Goal: Book appointment/travel/reservation

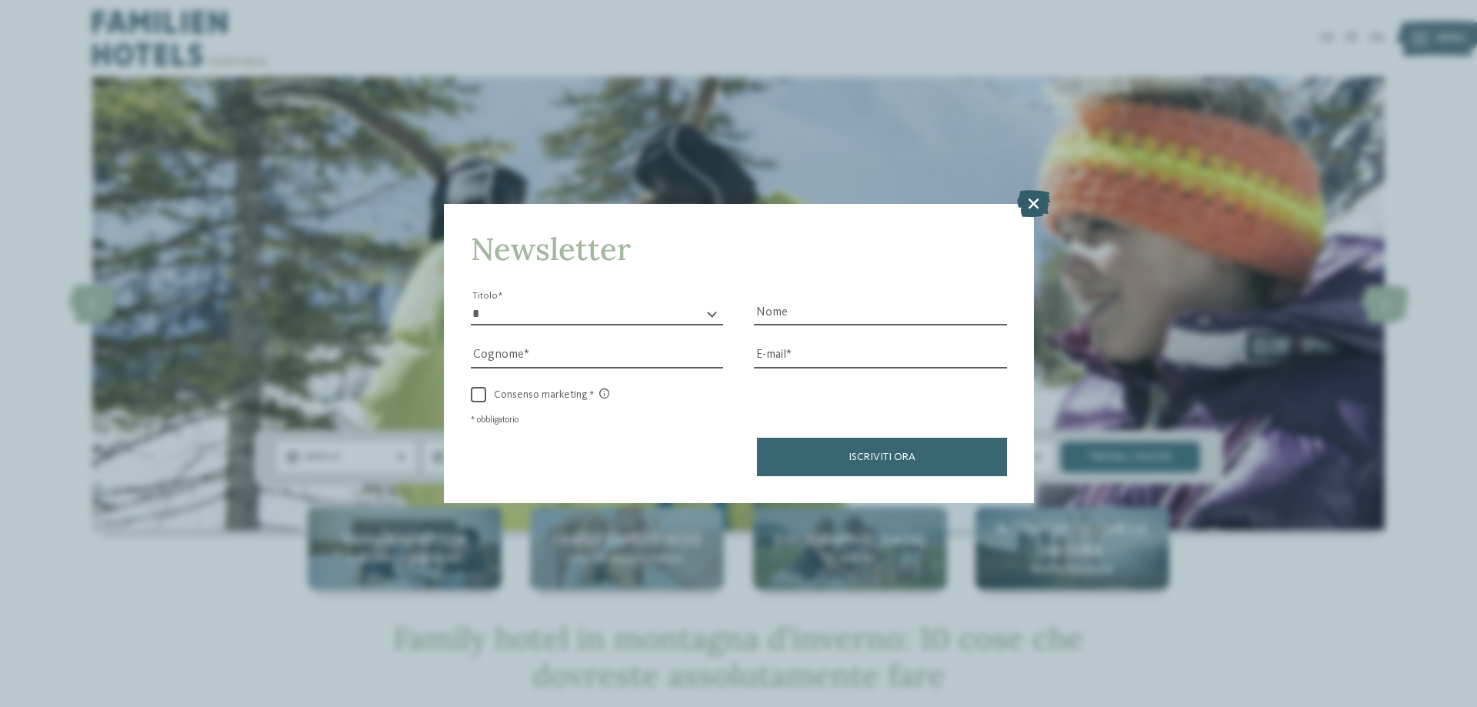
click at [1035, 199] on icon at bounding box center [1033, 203] width 33 height 27
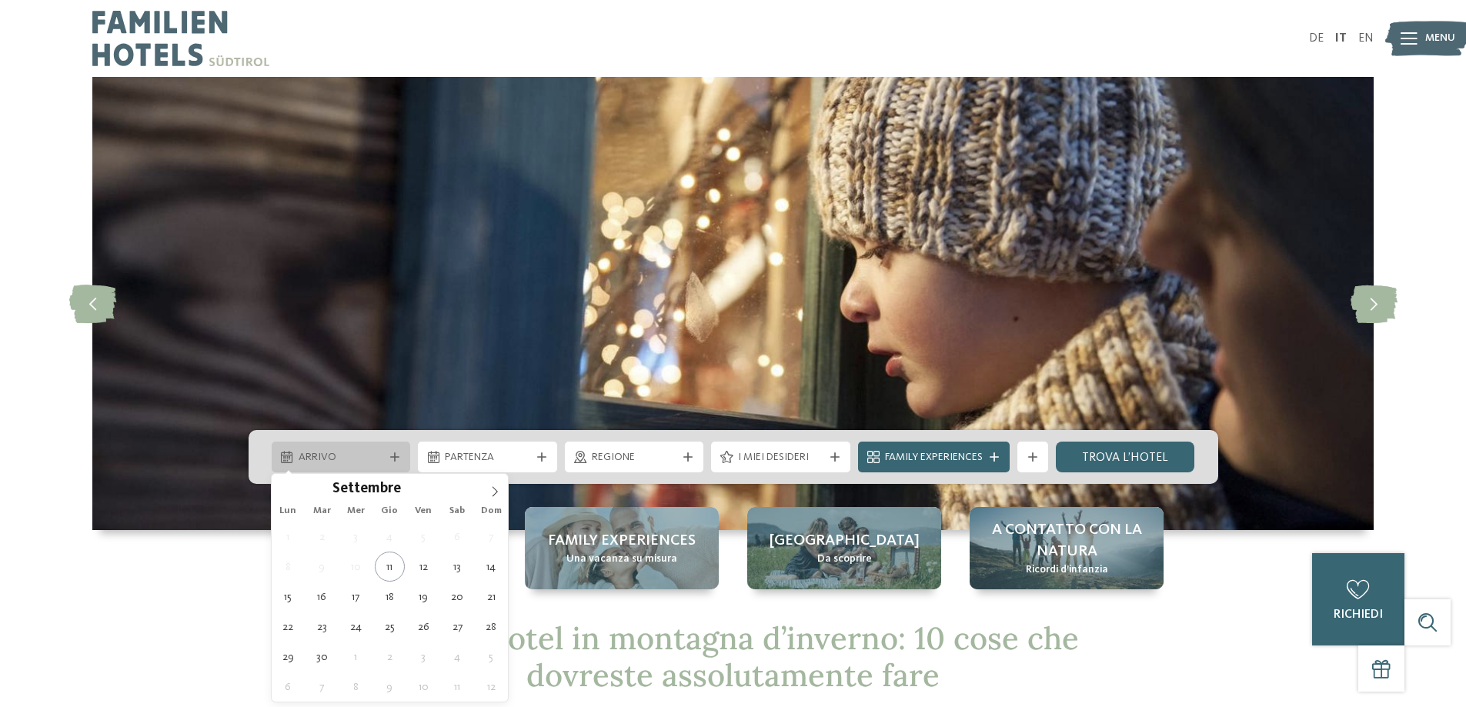
click at [356, 462] on span "Arrivo" at bounding box center [341, 457] width 85 height 15
click at [497, 489] on icon at bounding box center [494, 491] width 11 height 11
type div "[DATE]"
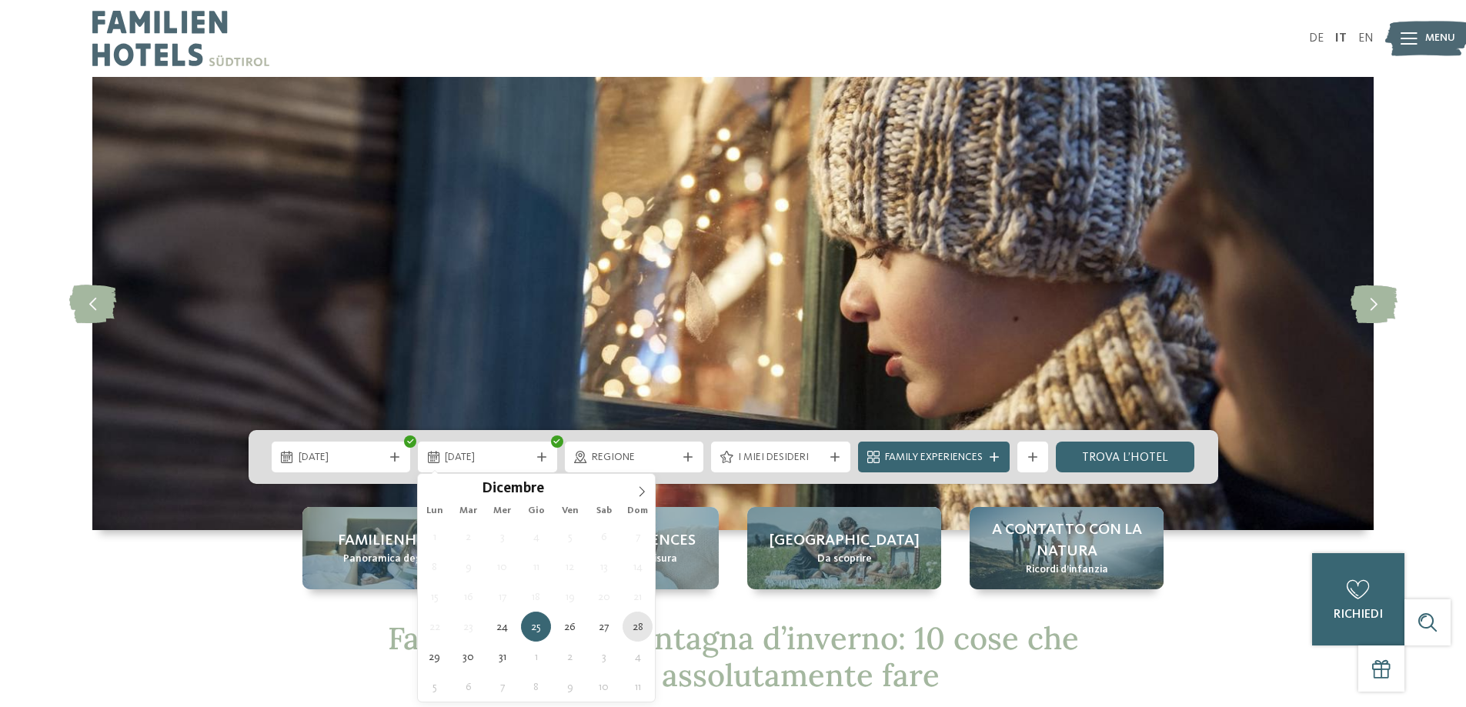
type div "[DATE]"
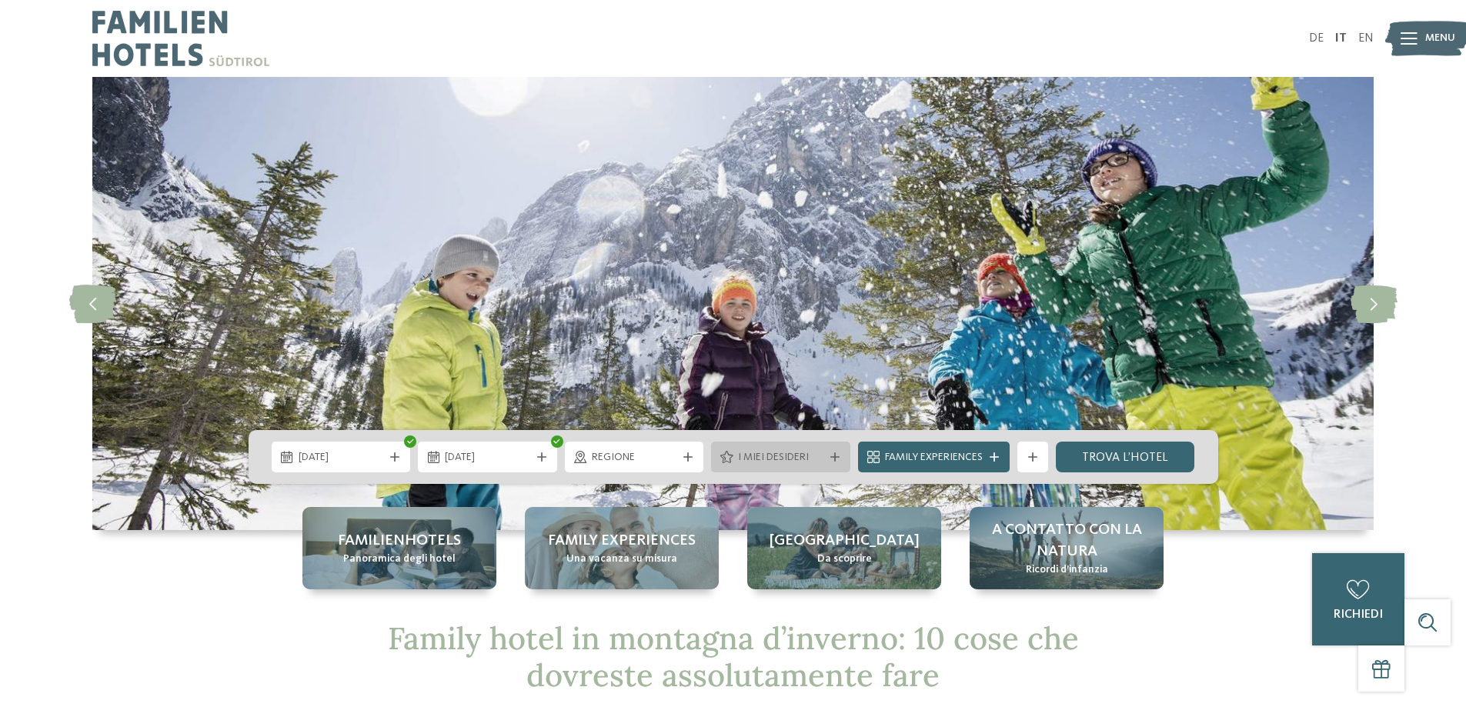
click at [762, 449] on div "I miei desideri" at bounding box center [780, 457] width 93 height 17
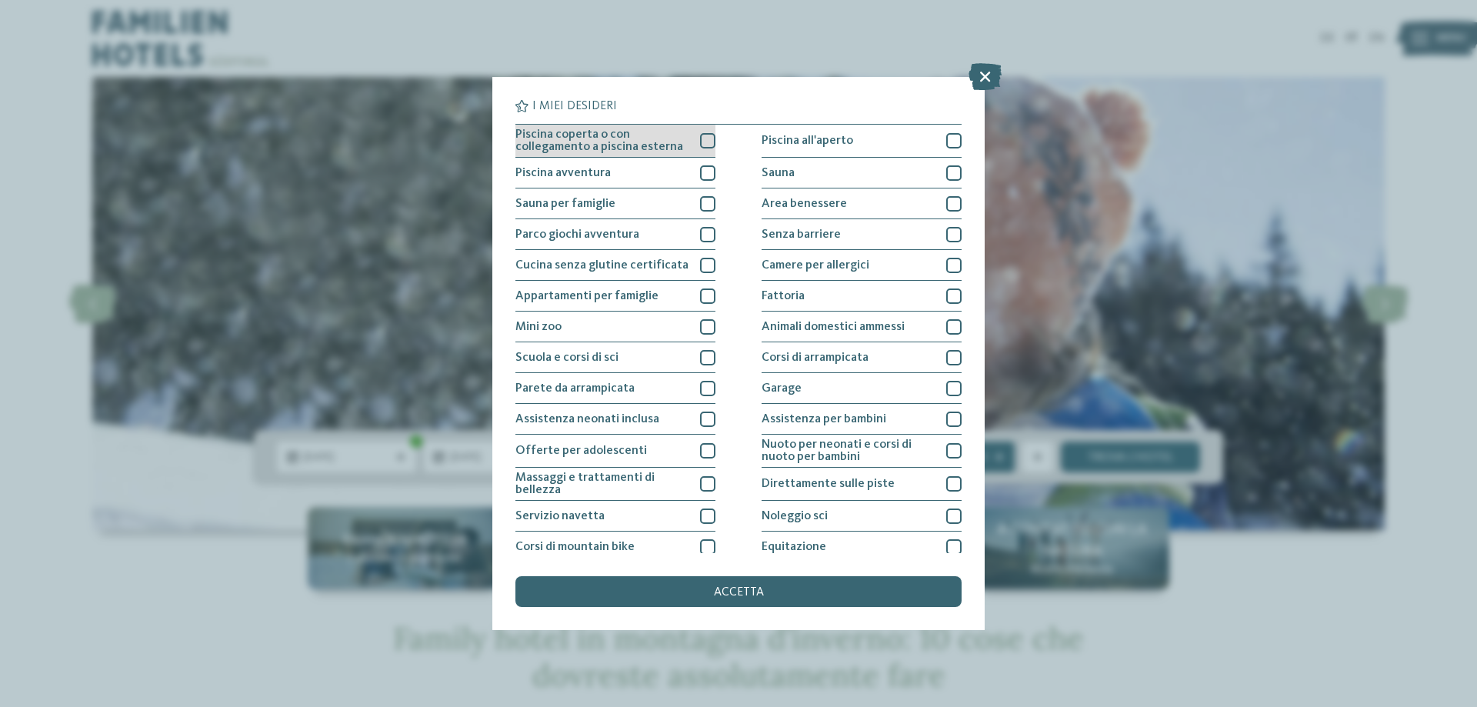
click at [700, 138] on div at bounding box center [707, 140] width 15 height 15
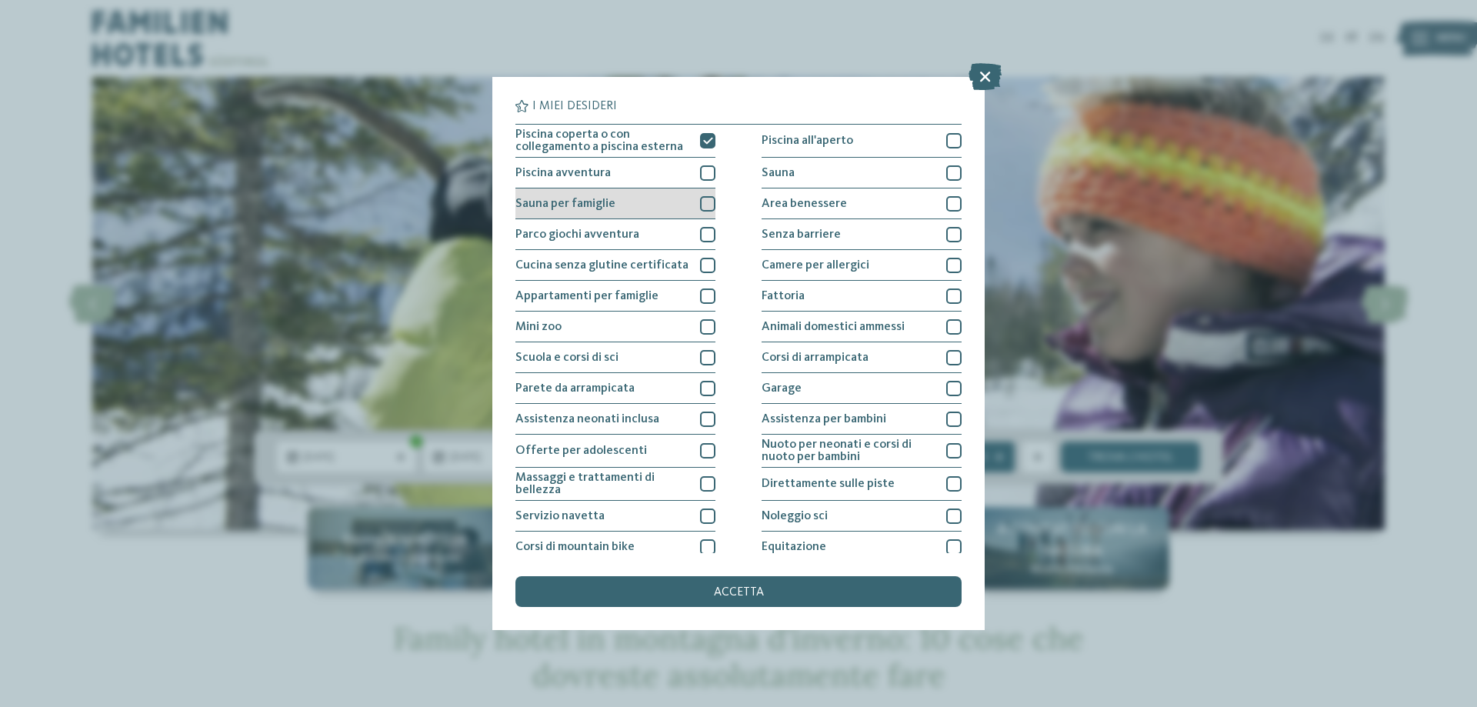
click at [709, 202] on div at bounding box center [707, 203] width 15 height 15
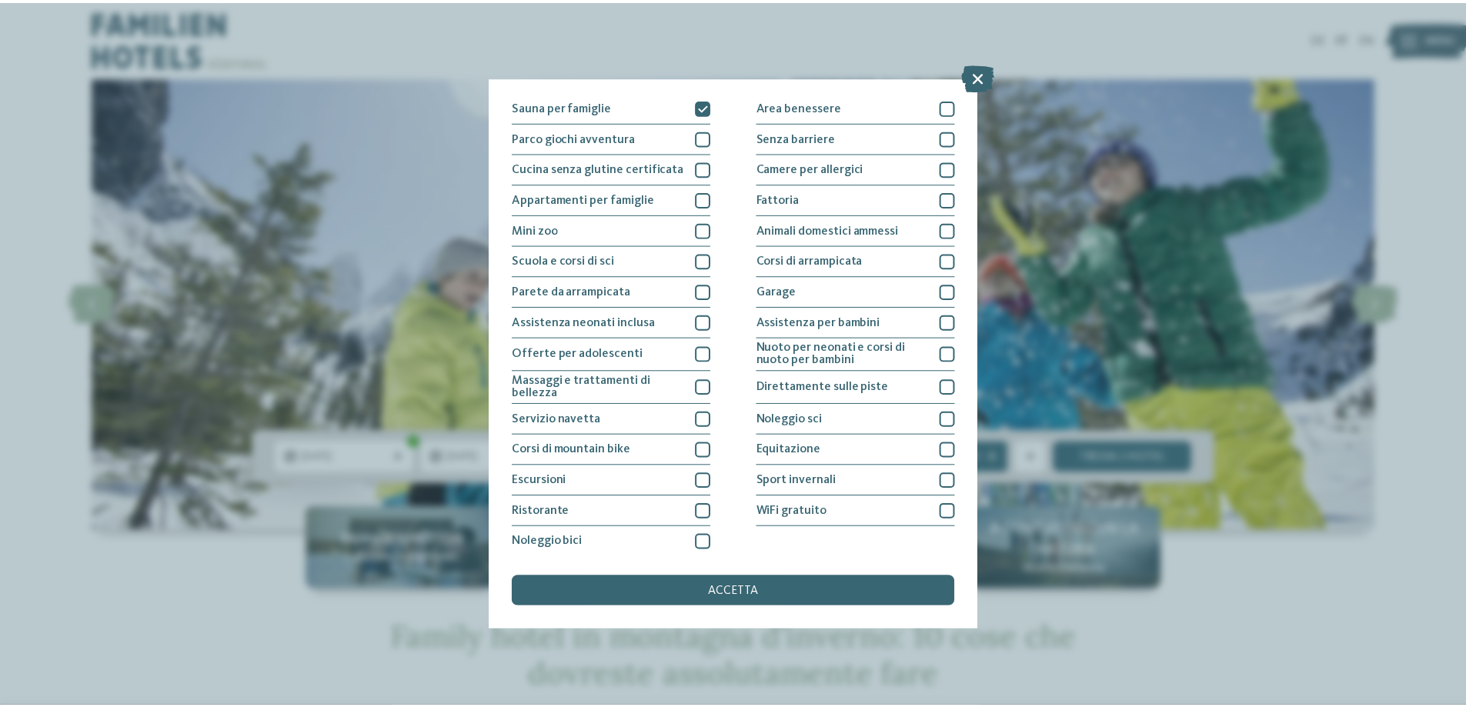
scroll to position [102, 0]
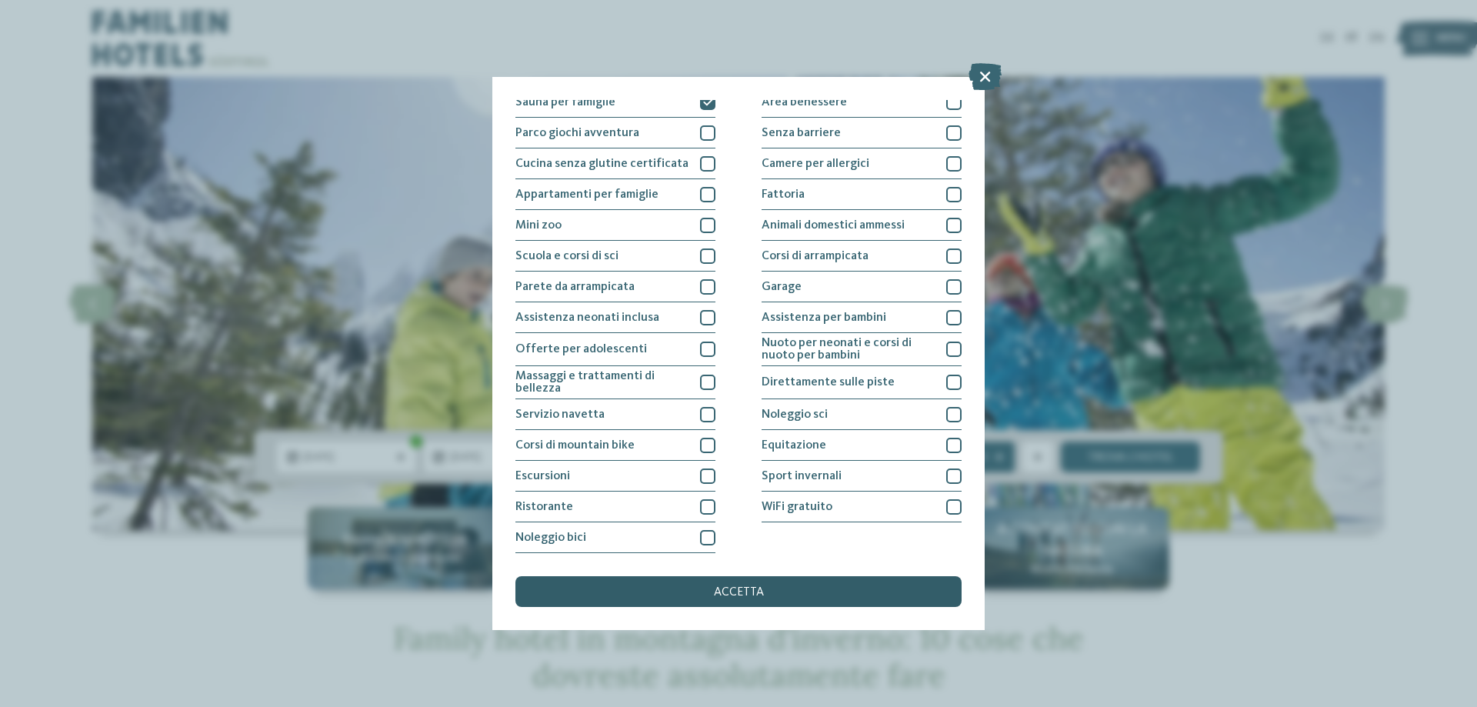
click at [727, 594] on span "accetta" at bounding box center [739, 592] width 50 height 12
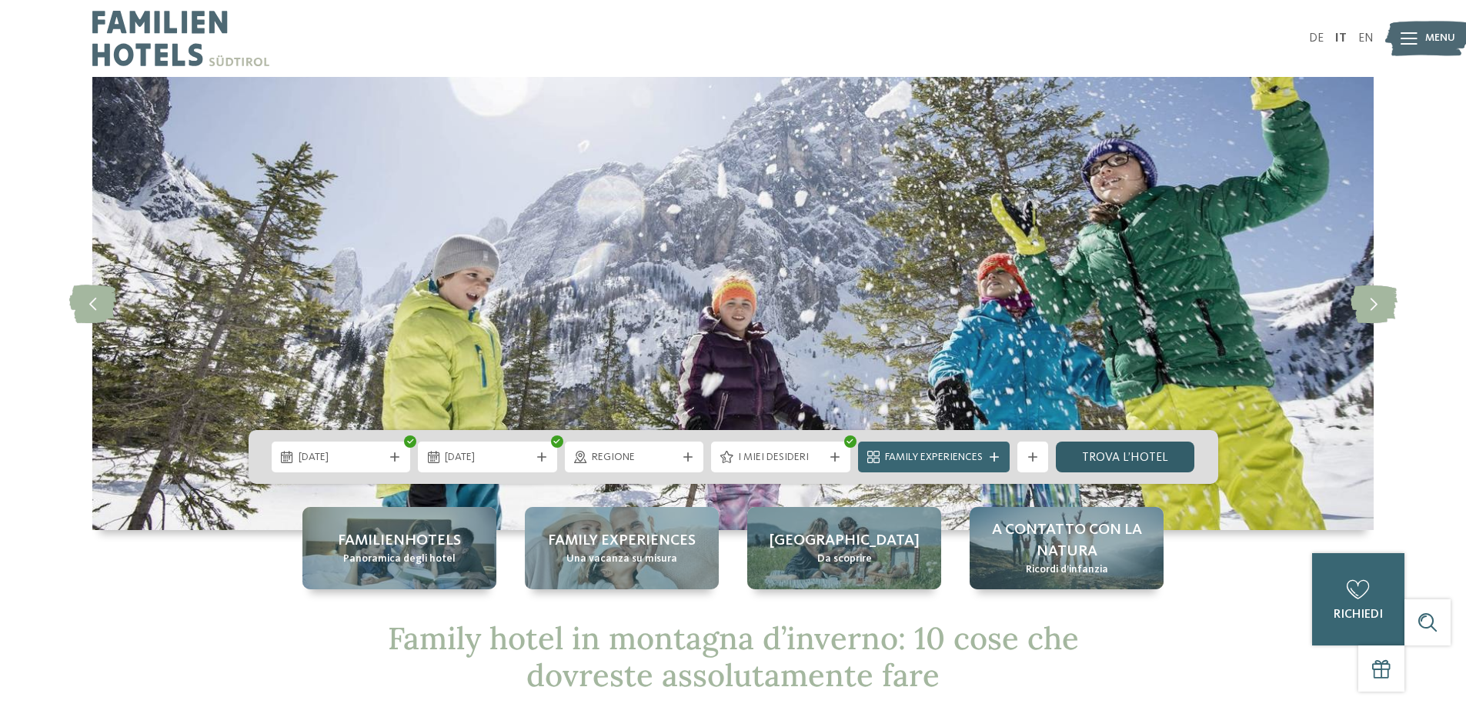
click at [1103, 454] on link "trova l’hotel" at bounding box center [1125, 457] width 139 height 31
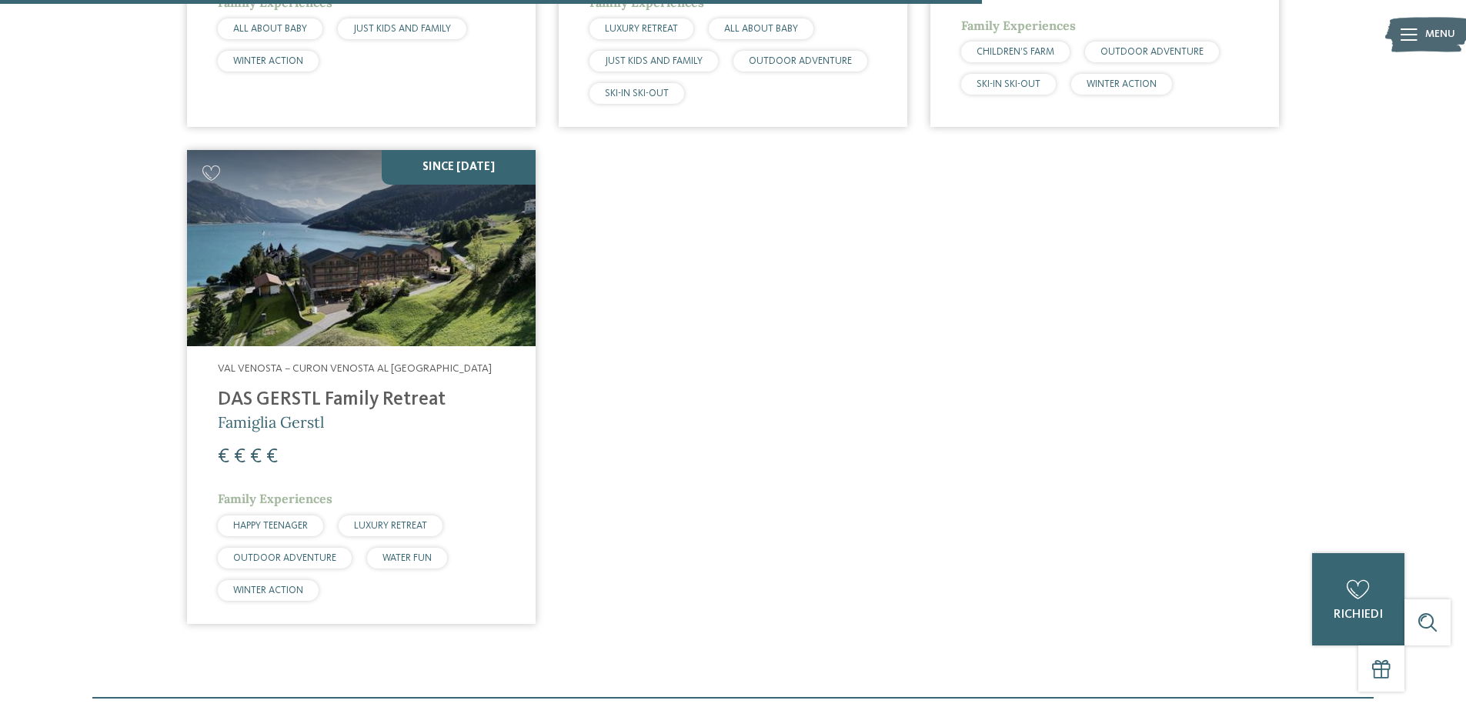
scroll to position [1967, 0]
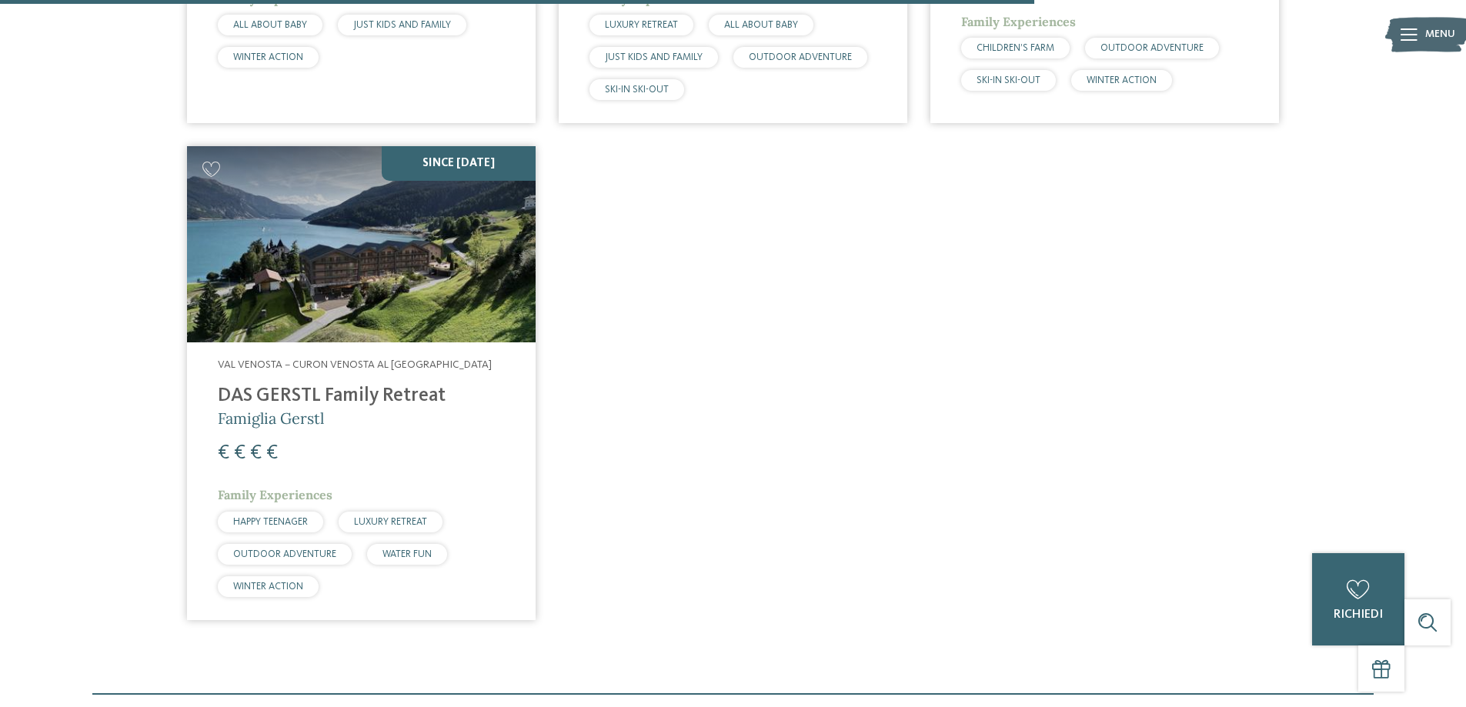
click at [365, 401] on h4 "DAS GERSTL Family Retreat" at bounding box center [361, 396] width 287 height 23
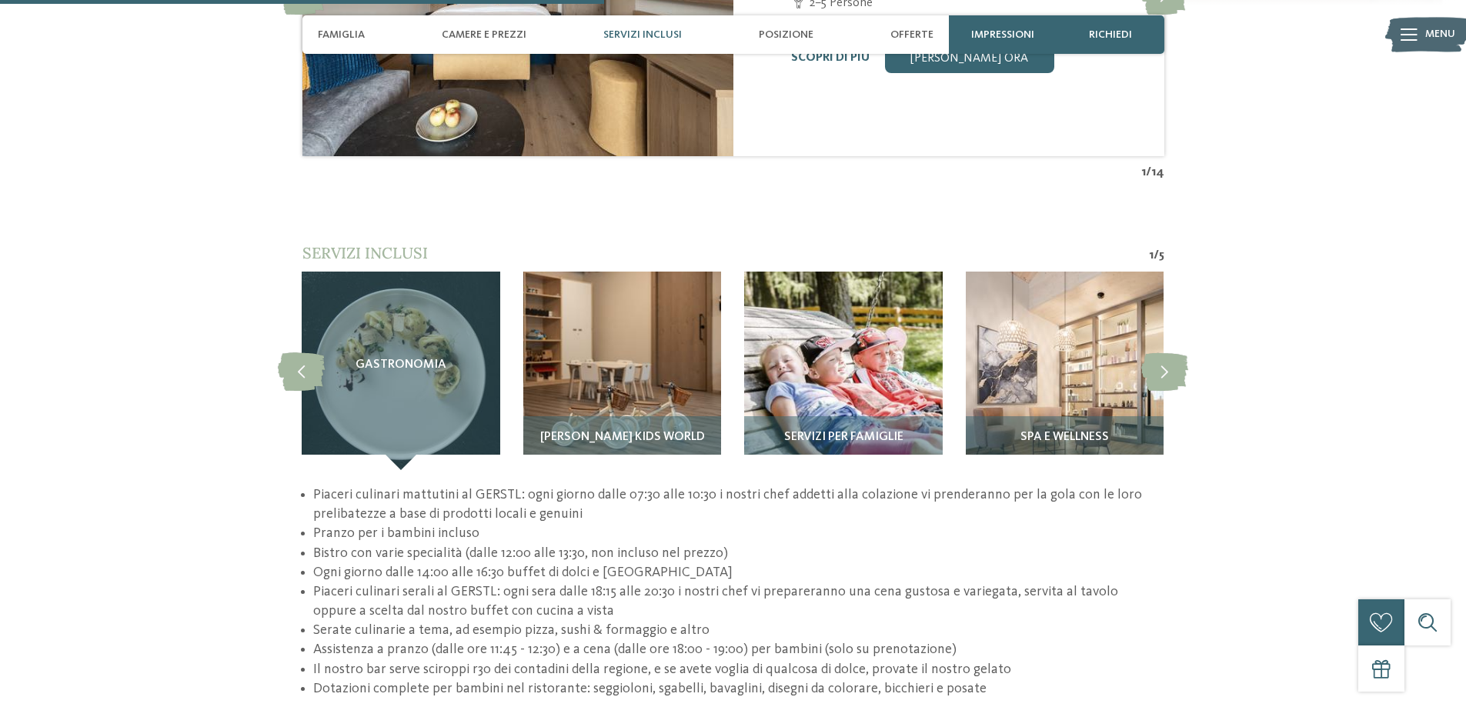
scroll to position [2539, 0]
